Goal: Navigation & Orientation: Find specific page/section

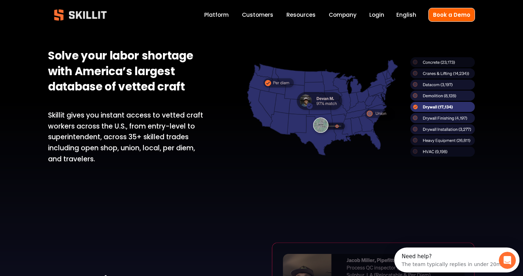
scroll to position [487, 0]
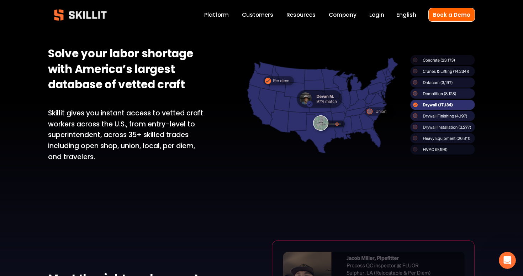
click at [376, 16] on link "Login" at bounding box center [376, 15] width 15 height 10
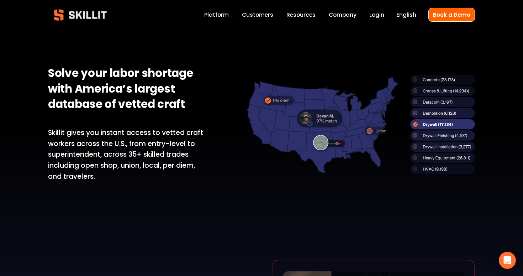
scroll to position [487, 0]
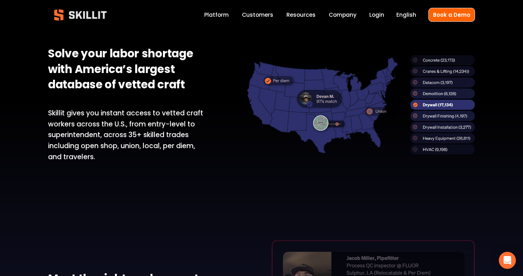
click at [347, 14] on link "Company" at bounding box center [343, 15] width 28 height 10
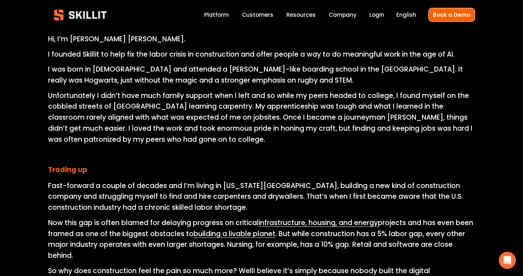
scroll to position [328, 0]
